Goal: Task Accomplishment & Management: Complete application form

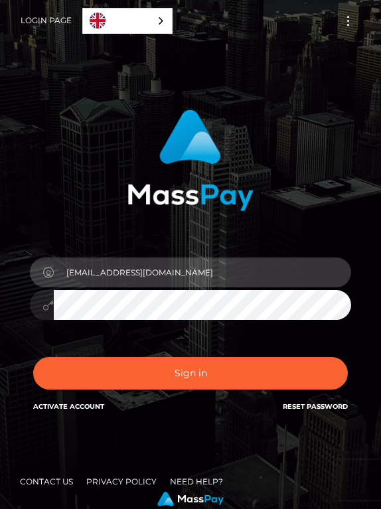
type input "[EMAIL_ADDRESS][DOMAIN_NAME]"
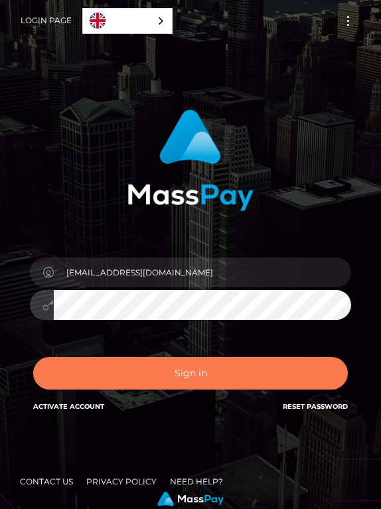
click at [172, 386] on button "Sign in" at bounding box center [190, 373] width 314 height 32
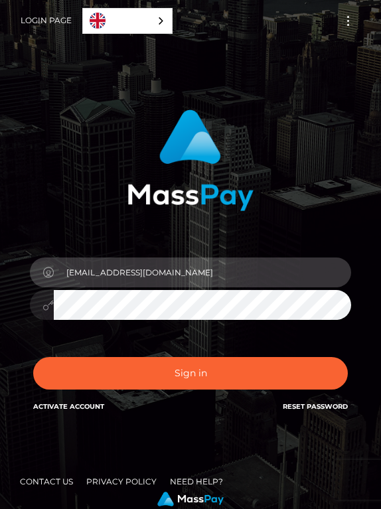
type input "[EMAIL_ADDRESS][DOMAIN_NAME]"
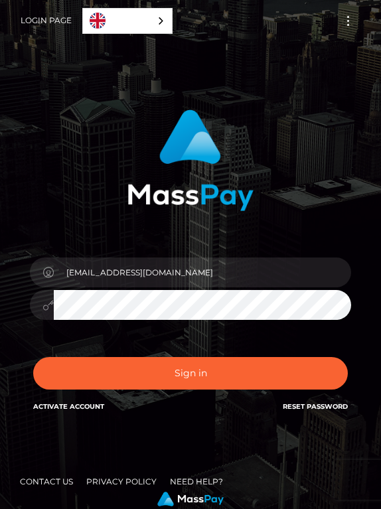
click at [49, 304] on icon at bounding box center [47, 305] width 11 height 11
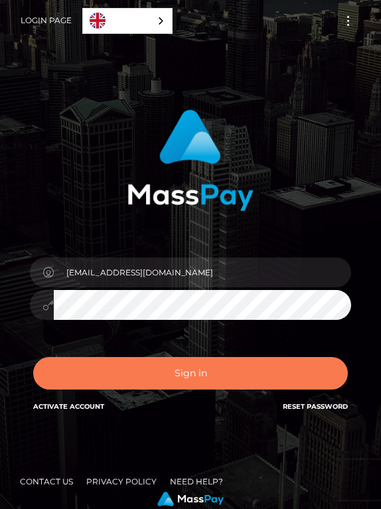
click at [88, 366] on button "Sign in" at bounding box center [190, 373] width 314 height 32
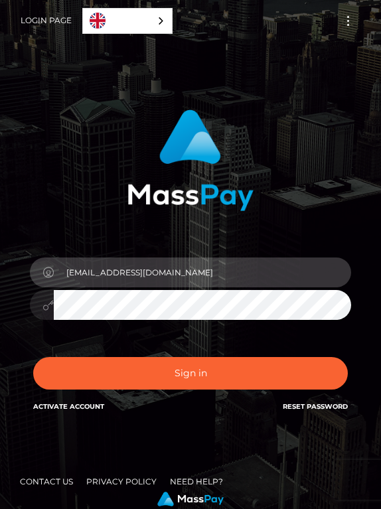
type input "[EMAIL_ADDRESS][DOMAIN_NAME]"
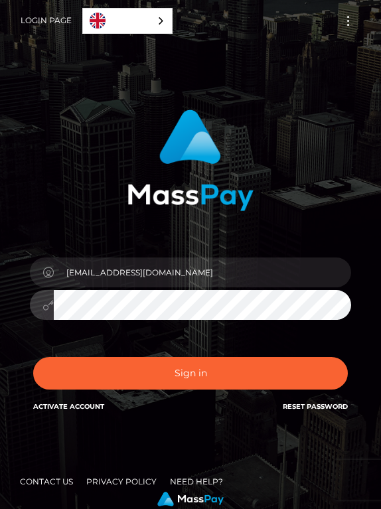
click at [190, 373] on button "Sign in" at bounding box center [190, 373] width 314 height 32
